Goal: Task Accomplishment & Management: Manage account settings

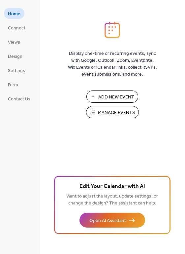
click at [114, 111] on span "Manage Events" at bounding box center [116, 112] width 37 height 7
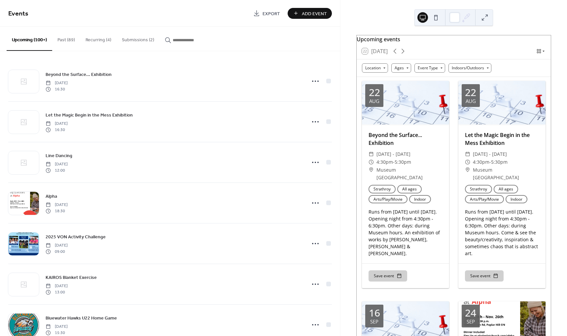
click at [141, 42] on button "Submissions (2)" at bounding box center [138, 38] width 43 height 23
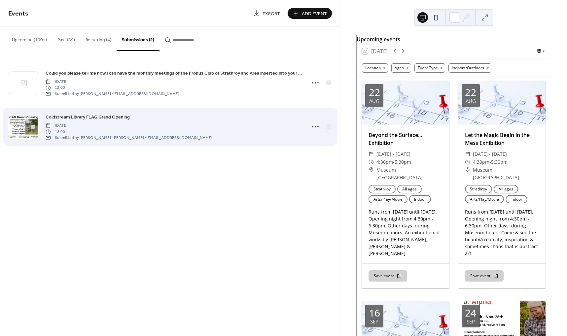
click at [129, 119] on div "Coldstream Library FLAG Grand Opening [DATE] 18:00 Submitted by [PERSON_NAME]-[…" at bounding box center [174, 126] width 257 height 27
click at [121, 116] on span "Coldstream Library FLAG Grand Opening" at bounding box center [88, 117] width 84 height 7
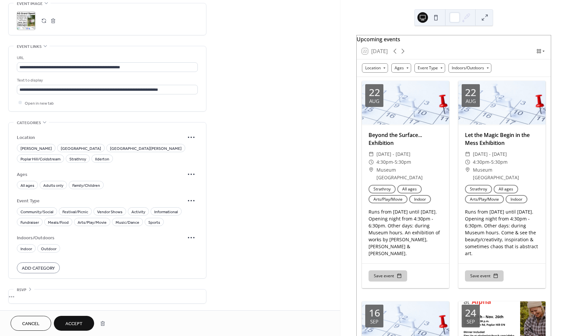
scroll to position [369, 0]
click at [60, 155] on span "Poplar Hill/Coldstream" at bounding box center [40, 158] width 40 height 7
click at [27, 186] on span "All ages" at bounding box center [27, 185] width 14 height 7
click at [96, 223] on span "Arts/Play/Movie" at bounding box center [92, 222] width 29 height 7
click at [120, 223] on span "Music/Dance" at bounding box center [128, 222] width 24 height 7
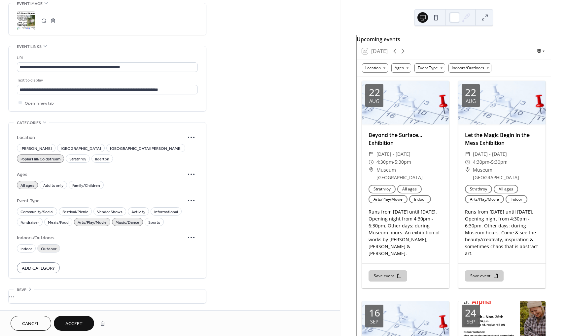
drag, startPoint x: 24, startPoint y: 249, endPoint x: 40, endPoint y: 250, distance: 16.5
click at [24, 249] on span "Indoor" at bounding box center [26, 248] width 12 height 7
click at [75, 326] on span "Accept" at bounding box center [73, 324] width 17 height 7
